Goal: Information Seeking & Learning: Learn about a topic

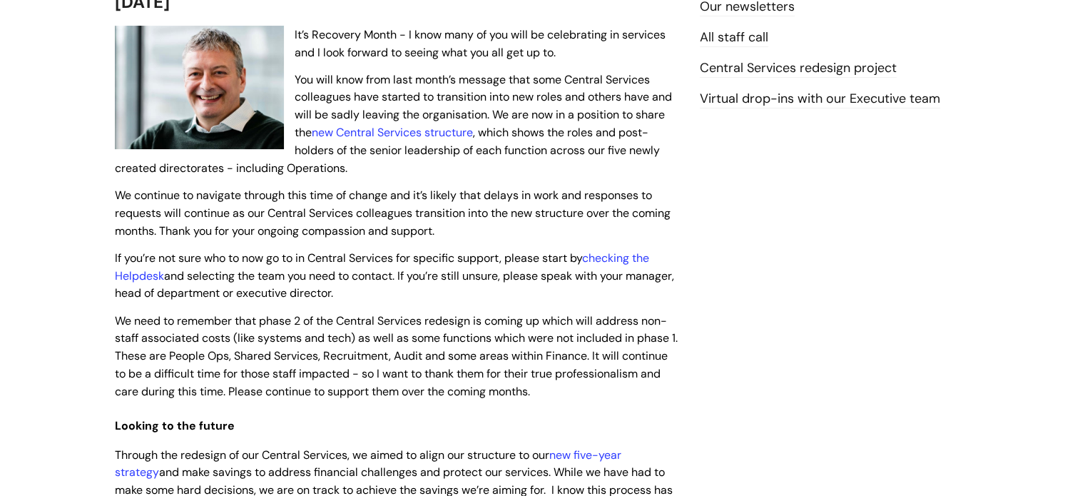
scroll to position [357, 0]
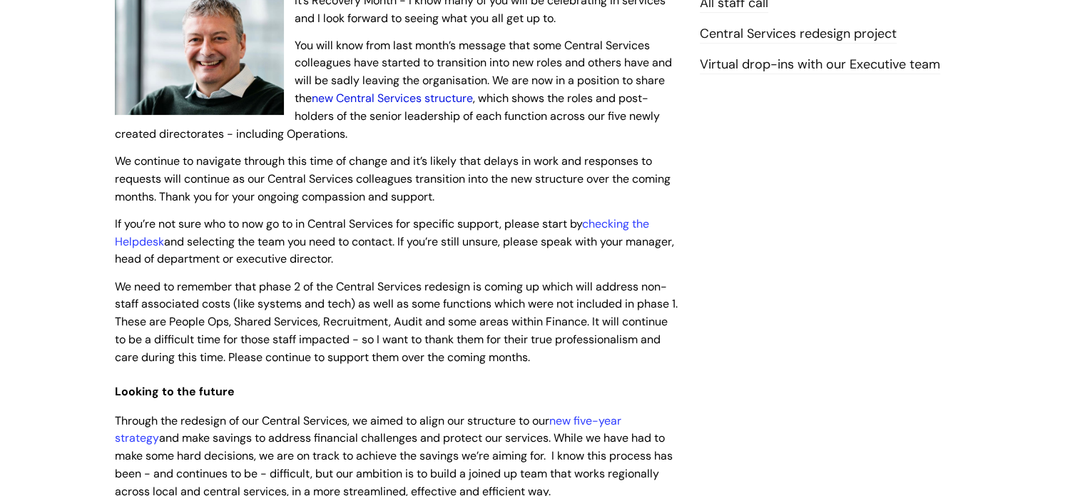
click at [363, 94] on link "new Central Services structure" at bounding box center [392, 98] width 161 height 15
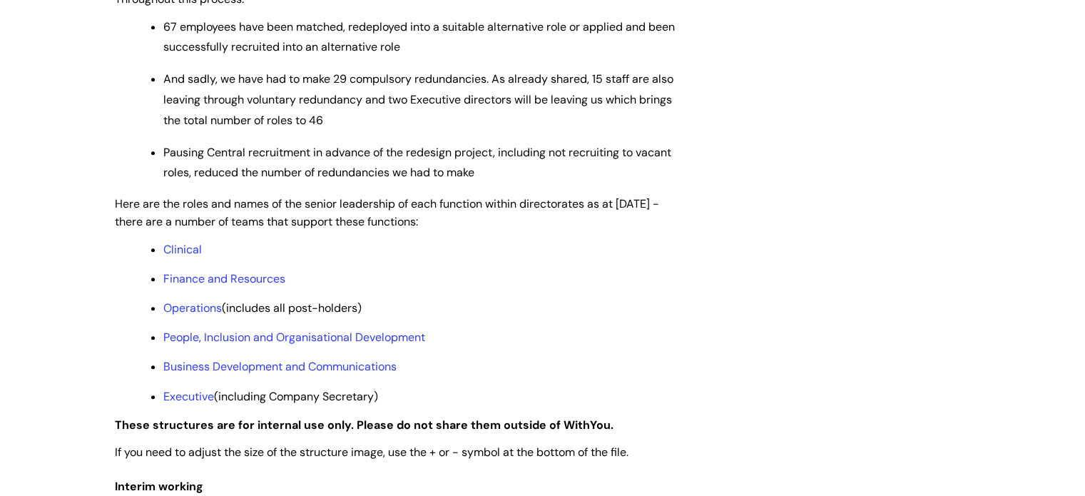
scroll to position [1070, 0]
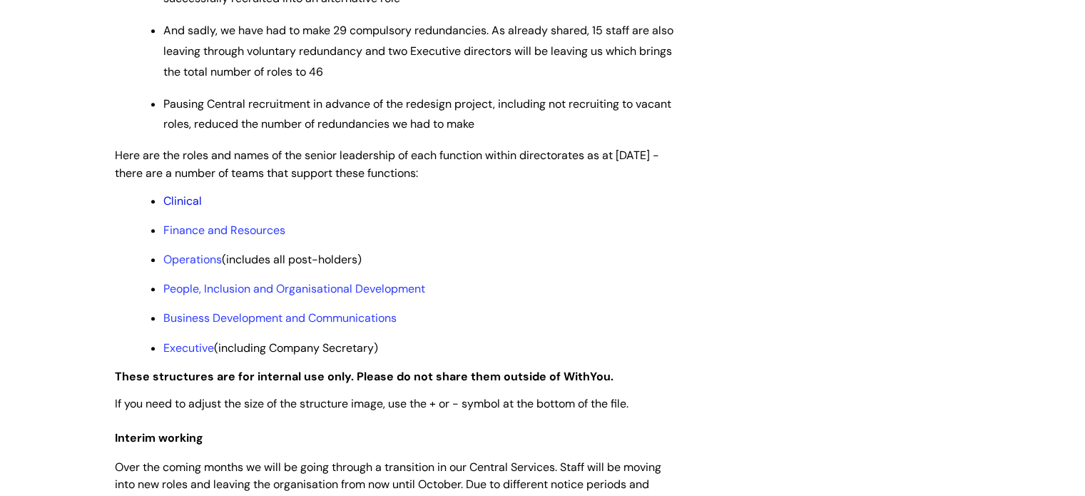
click at [183, 208] on link "Clinical" at bounding box center [182, 200] width 39 height 15
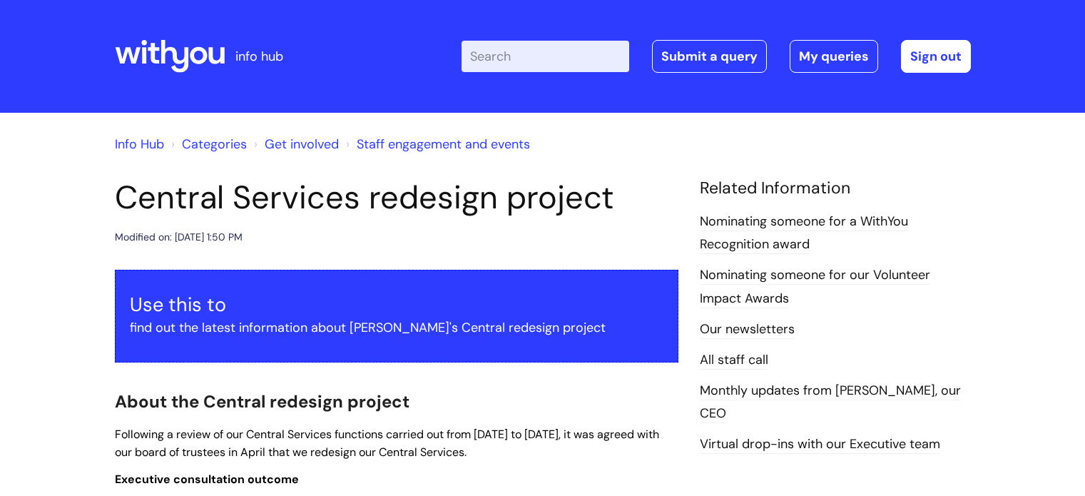
scroll to position [1070, 0]
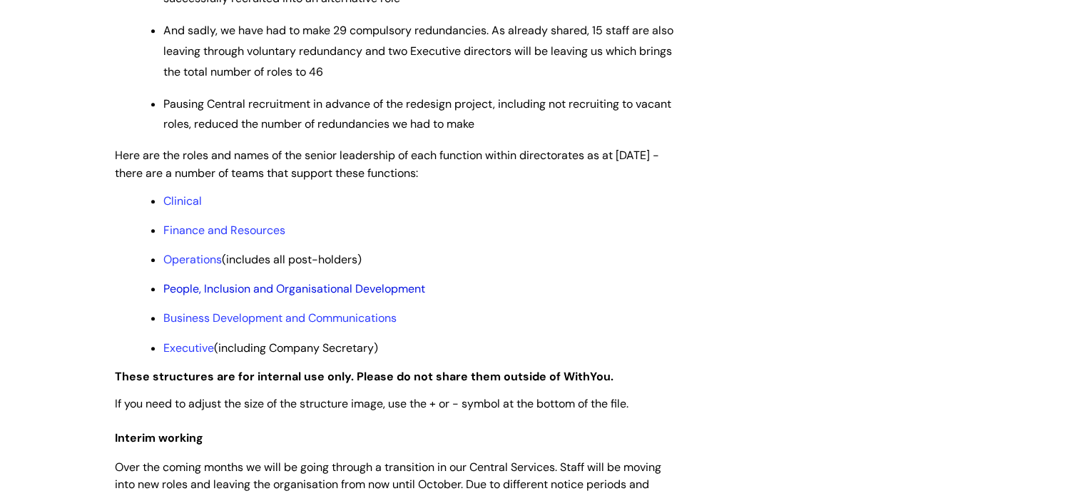
click at [249, 296] on link "People, Inclusion and Organisational Development" at bounding box center [294, 288] width 262 height 15
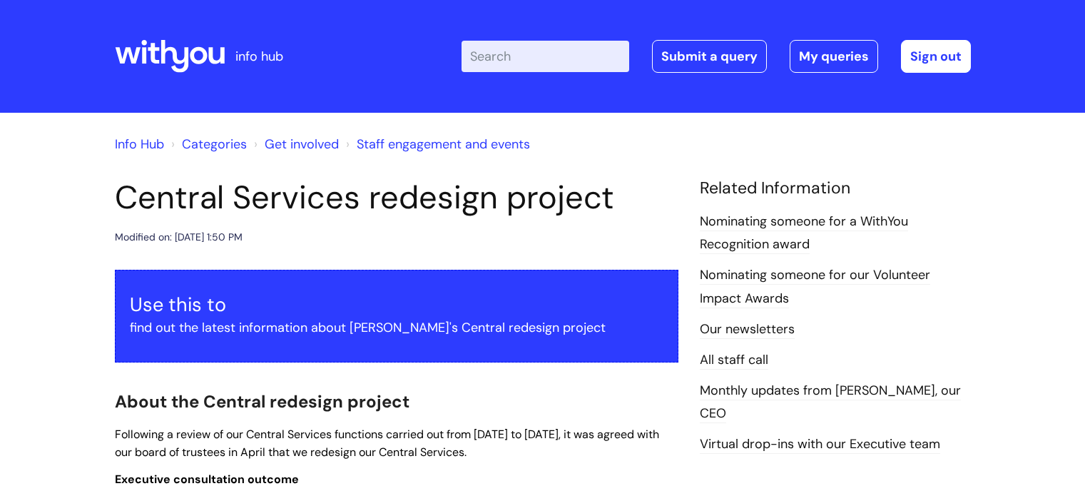
scroll to position [1070, 0]
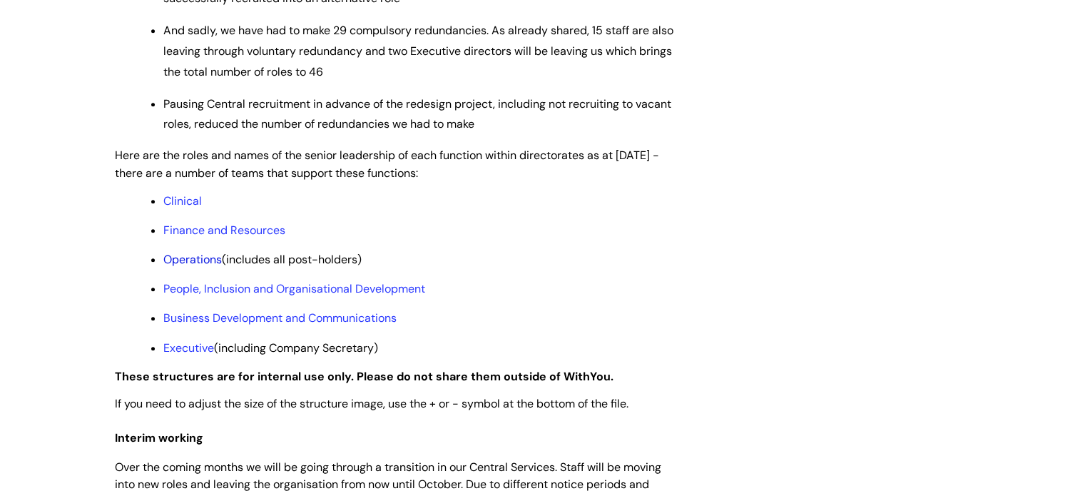
click at [177, 267] on link "Operations" at bounding box center [192, 259] width 58 height 15
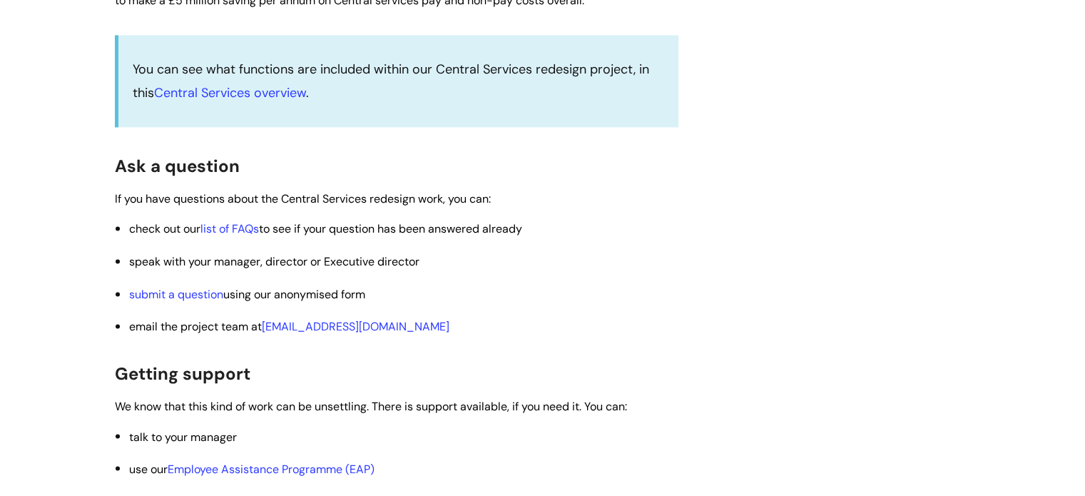
scroll to position [1997, 0]
